Goal: Transaction & Acquisition: Purchase product/service

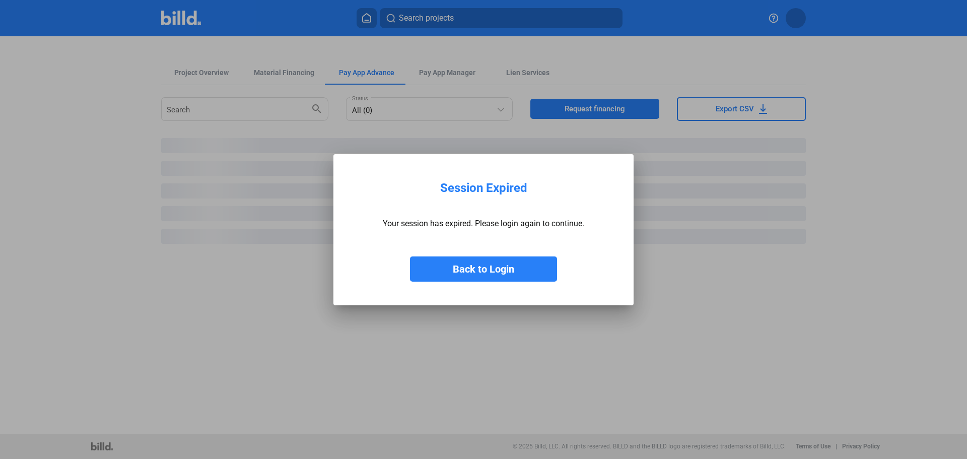
click at [471, 268] on button "Back to Login" at bounding box center [483, 268] width 147 height 25
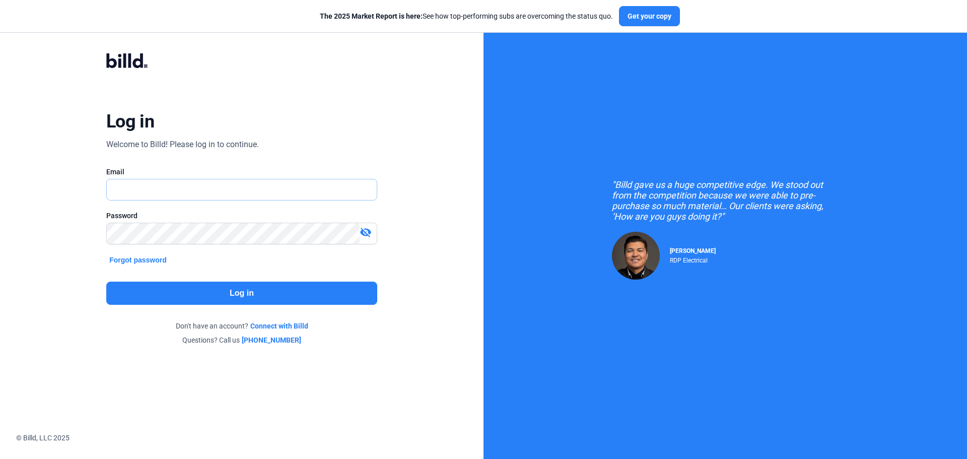
type input "[EMAIL_ADDRESS][DOMAIN_NAME]"
click at [259, 299] on button "Log in" at bounding box center [241, 293] width 271 height 23
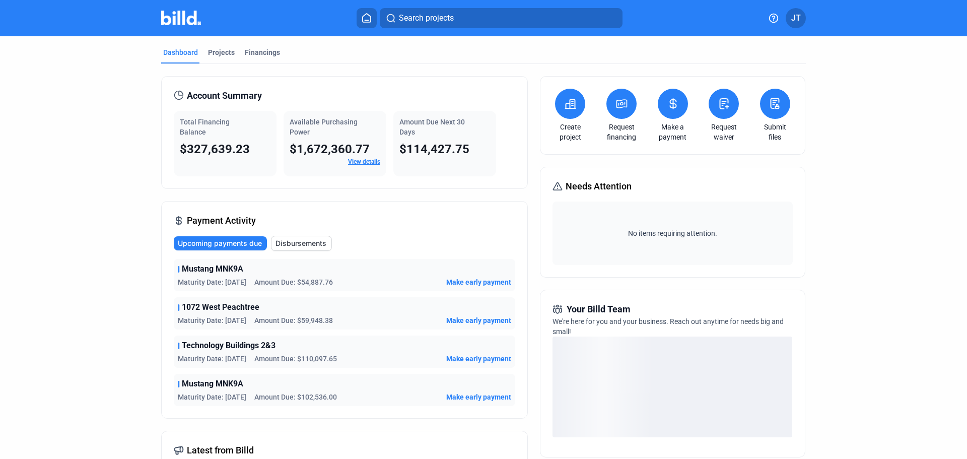
click at [477, 279] on span "Make early payment" at bounding box center [478, 282] width 65 height 10
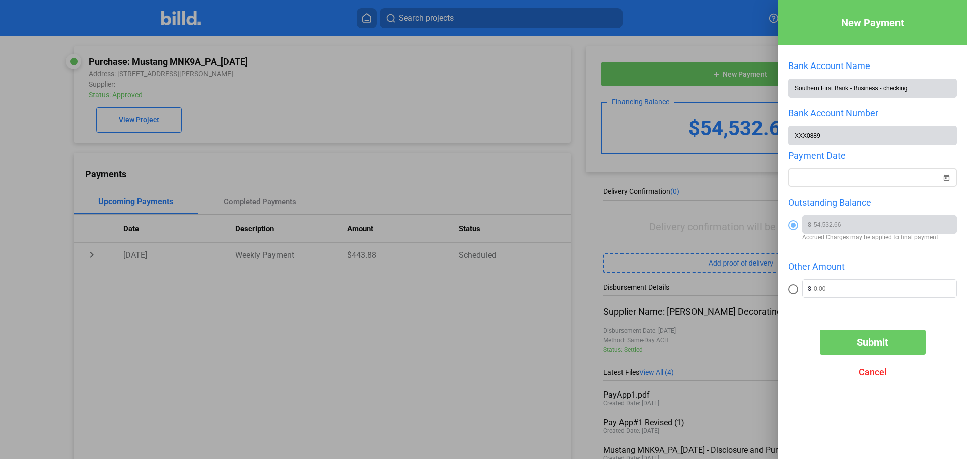
click at [950, 177] on span "Open calendar" at bounding box center [946, 172] width 24 height 24
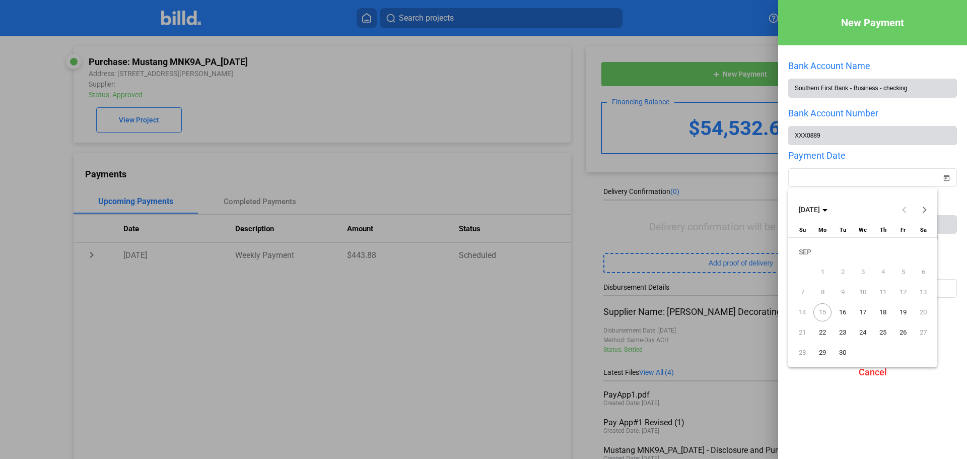
click at [843, 308] on span "16" at bounding box center [843, 312] width 18 height 18
type input "[DATE]"
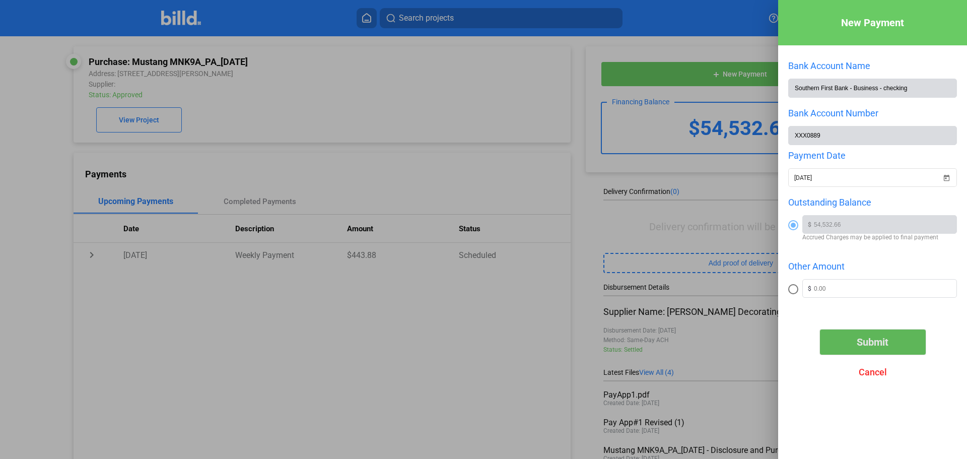
click at [871, 347] on span "Submit" at bounding box center [873, 342] width 32 height 12
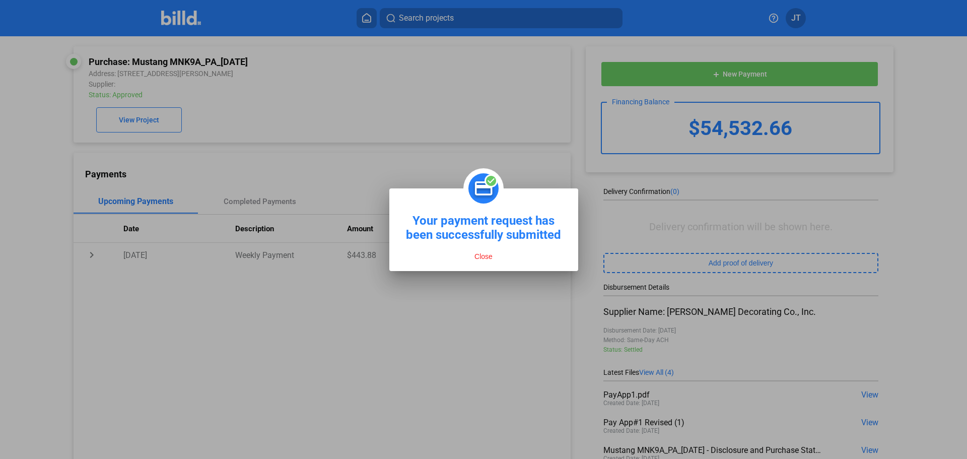
click at [480, 257] on button "Close" at bounding box center [483, 256] width 24 height 9
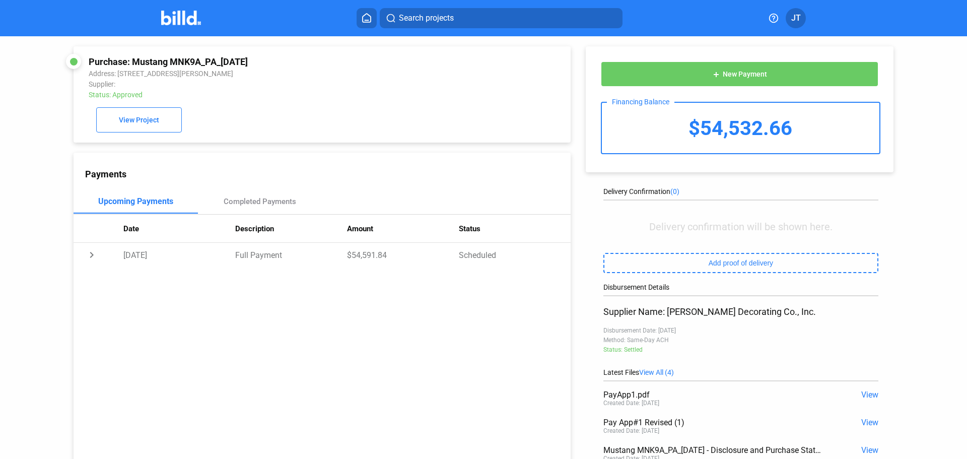
click at [373, 17] on home-icon at bounding box center [367, 18] width 12 height 10
